Goal: Check status: Check status

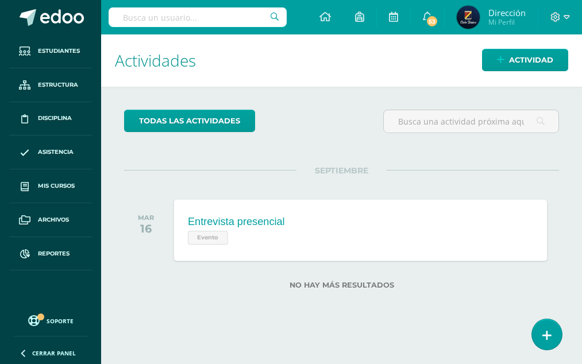
click at [273, 231] on div "Evento" at bounding box center [235, 236] width 97 height 17
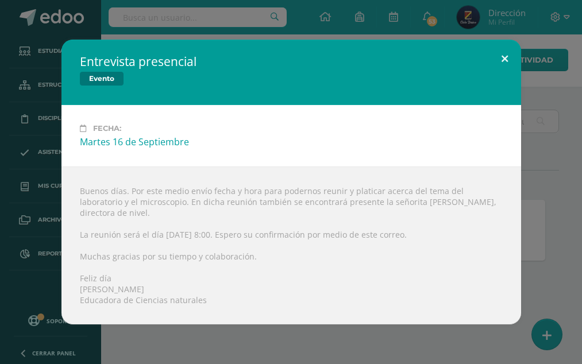
click at [504, 77] on button at bounding box center [504, 59] width 33 height 39
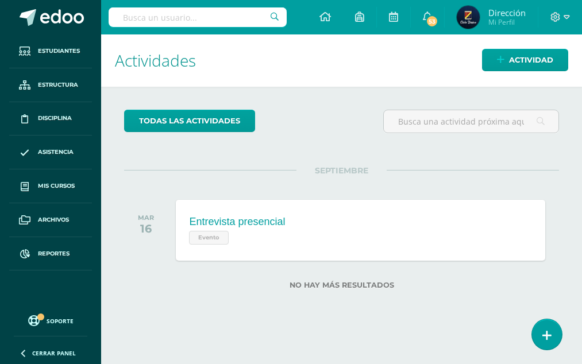
click at [174, 16] on input "text" at bounding box center [198, 17] width 178 height 20
type input "[PERSON_NAME]"
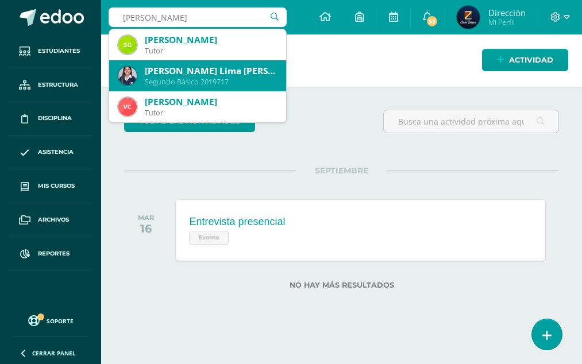
click at [241, 80] on div "Segundo Básico 2019717" at bounding box center [211, 82] width 132 height 10
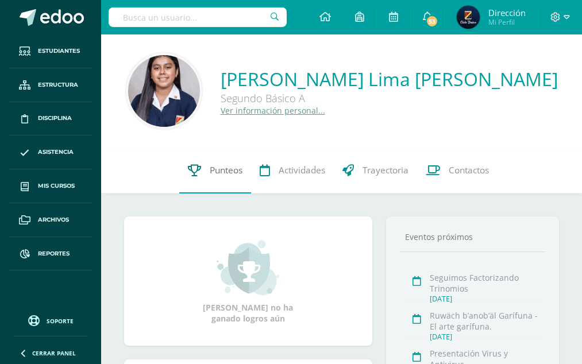
click at [216, 165] on span "Punteos" at bounding box center [226, 170] width 33 height 12
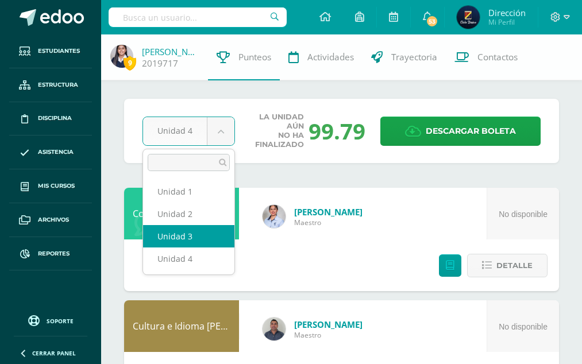
select select "Unidad 3"
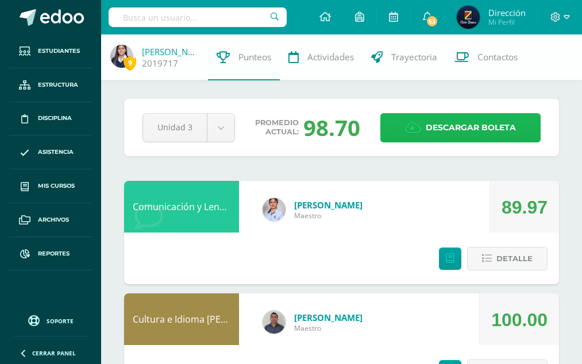
click at [480, 119] on span "Descargar boleta" at bounding box center [471, 128] width 90 height 28
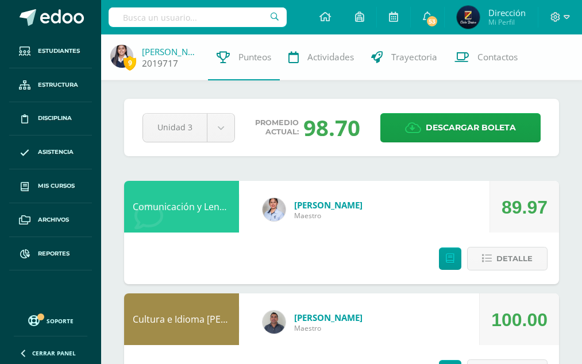
click at [159, 51] on link "[PERSON_NAME]" at bounding box center [170, 51] width 57 height 11
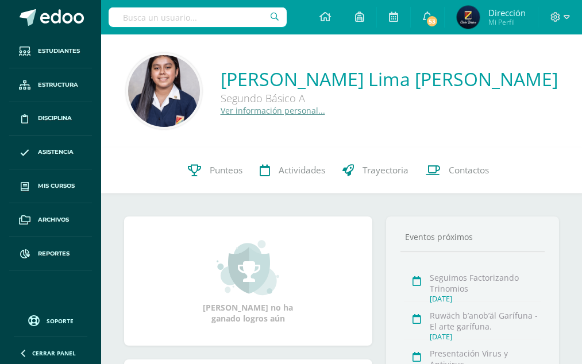
click at [283, 109] on link "Ver información personal..." at bounding box center [273, 110] width 105 height 11
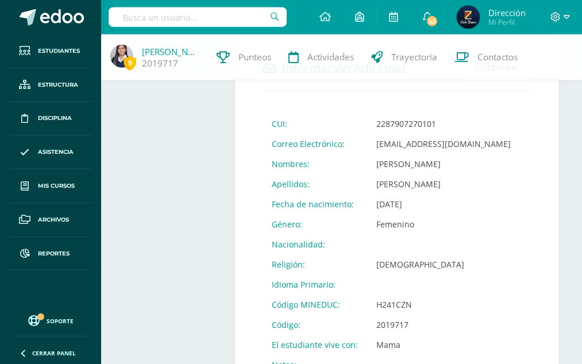
scroll to position [399, 0]
